Goal: Task Accomplishment & Management: Complete application form

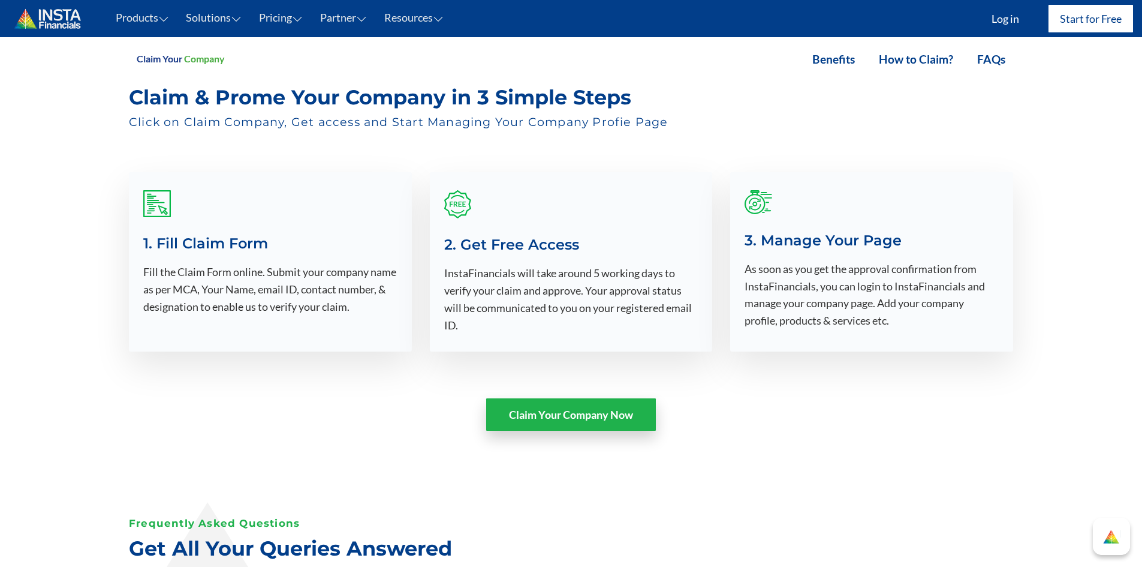
click at [602, 410] on link "Claim Your Company Now" at bounding box center [571, 414] width 170 height 32
click at [571, 411] on link "Claim Your Company Now" at bounding box center [571, 414] width 170 height 32
click at [534, 417] on link "Claim Your Company Now" at bounding box center [571, 414] width 170 height 32
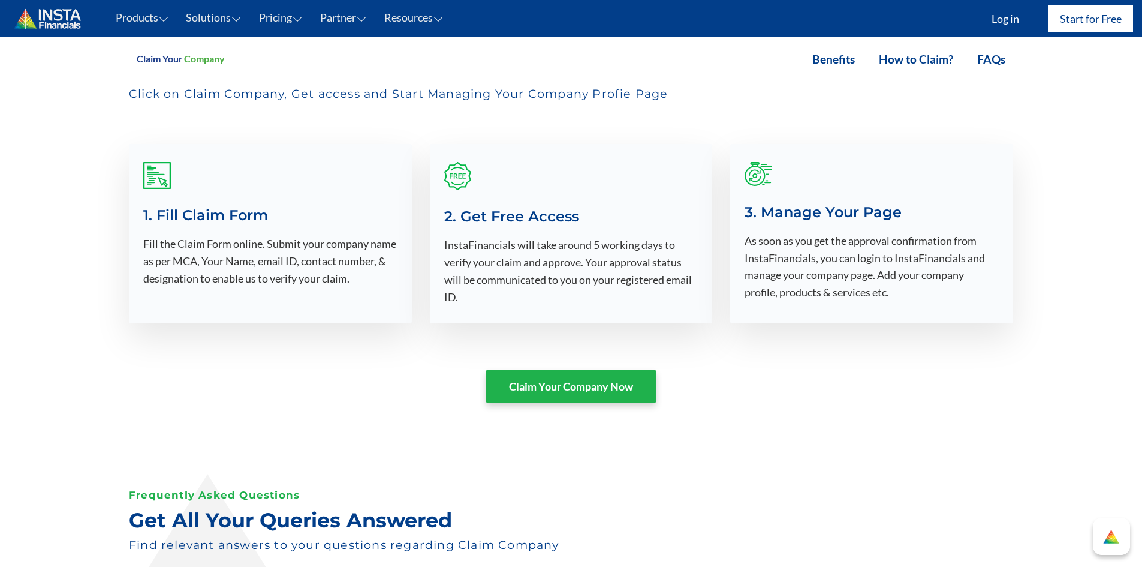
scroll to position [1199, 0]
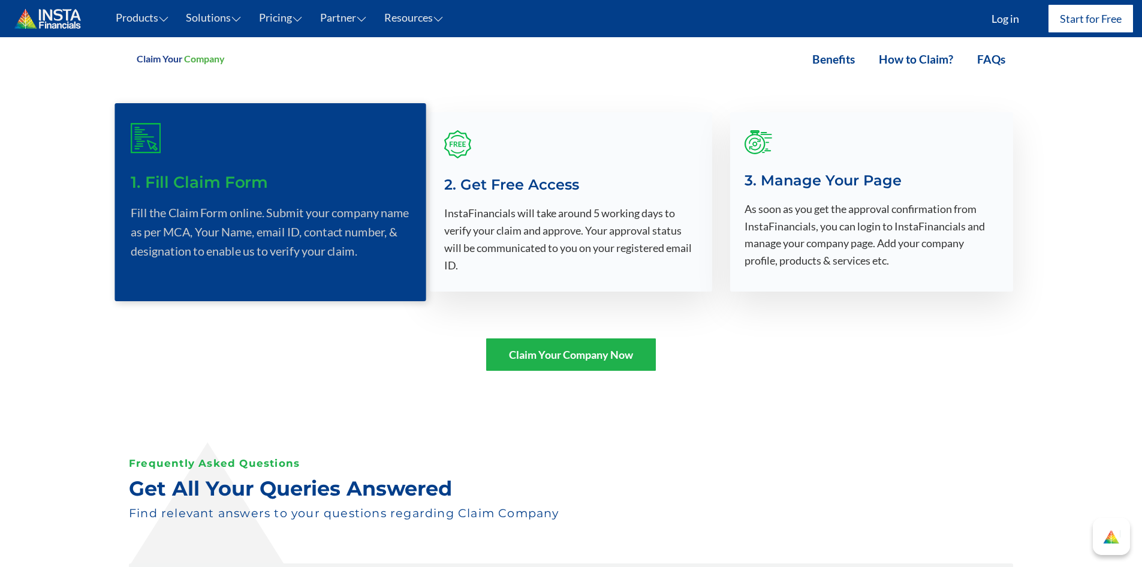
click at [281, 246] on p "Fill the Claim Form online. Submit your company name as per MCA, Your Name, ema…" at bounding box center [270, 231] width 279 height 57
click at [151, 156] on div "1. Fill Claim Form Fill the Claim Form online. Submit your company name as per …" at bounding box center [270, 192] width 279 height 138
click at [149, 156] on div "1. Fill Claim Form Fill the Claim Form online. Submit your company name as per …" at bounding box center [270, 192] width 279 height 138
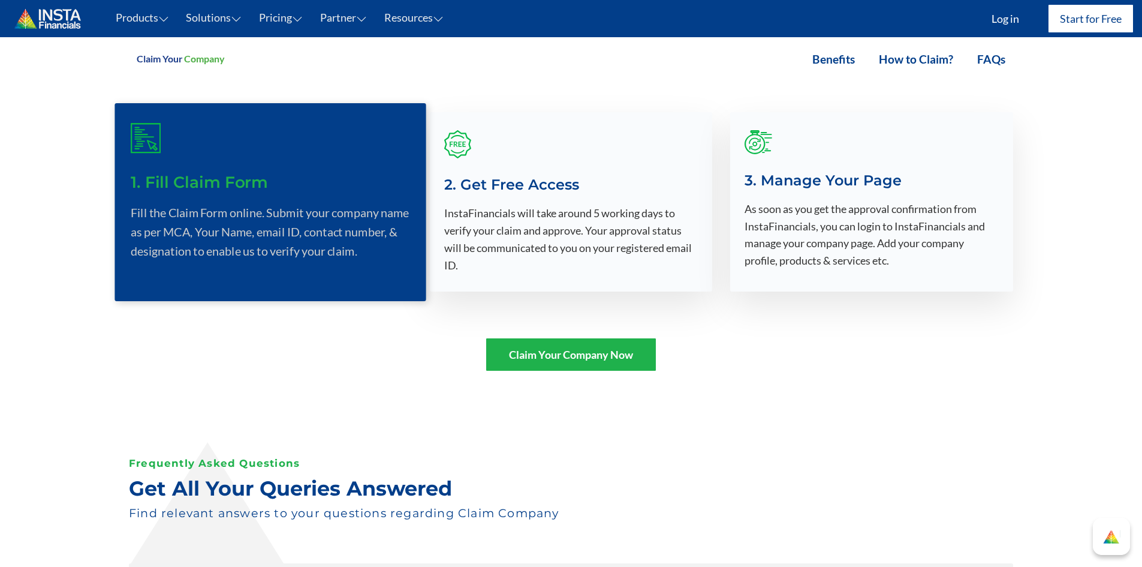
click at [149, 156] on div "1. Fill Claim Form Fill the Claim Form online. Submit your company name as per …" at bounding box center [270, 192] width 279 height 138
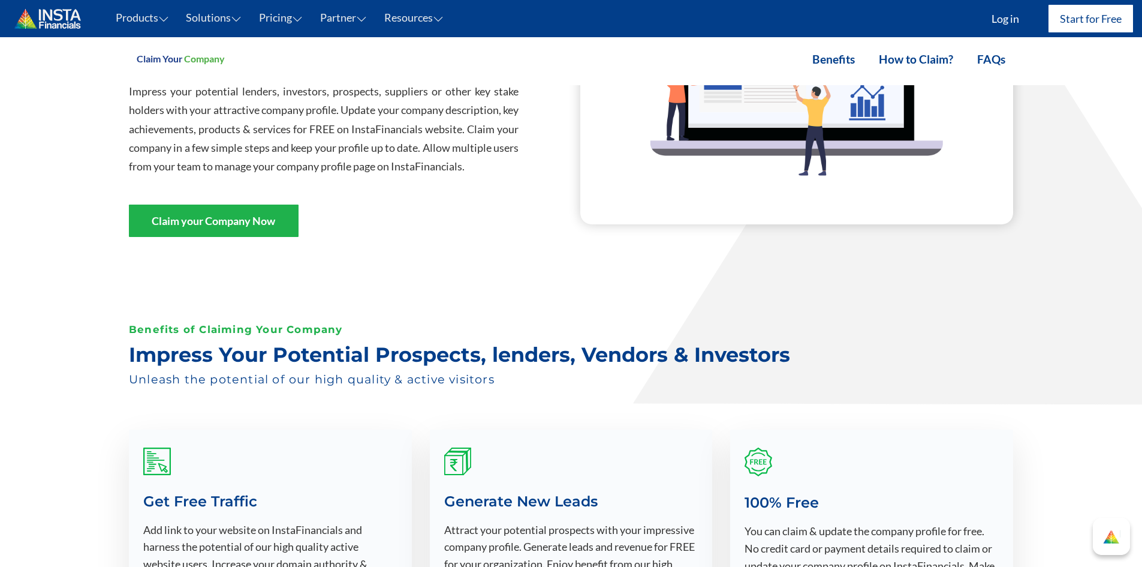
scroll to position [0, 0]
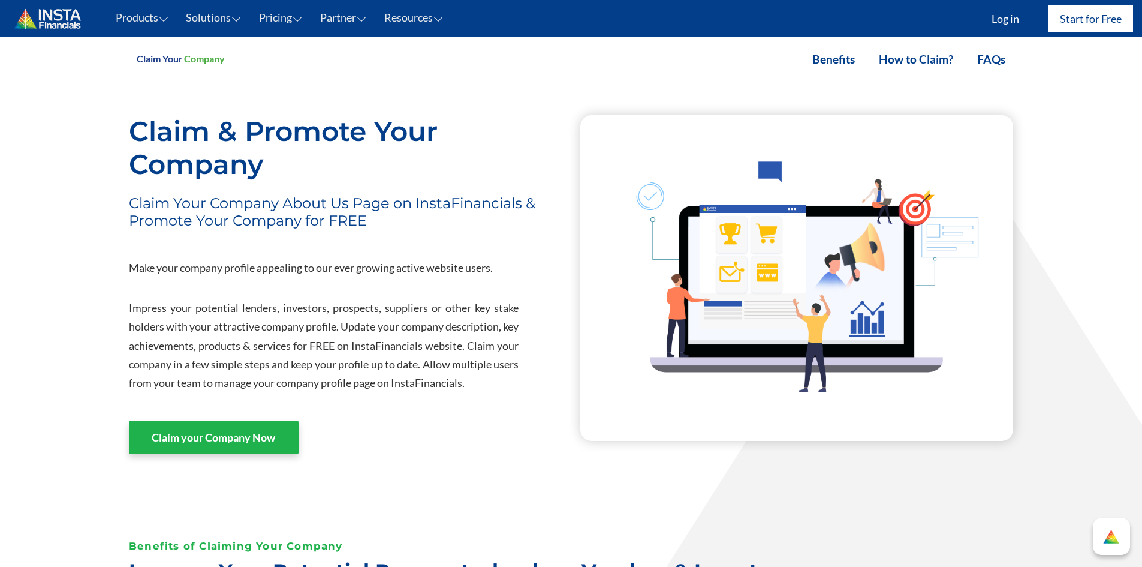
click at [215, 439] on link "Claim your Company Now" at bounding box center [214, 437] width 170 height 32
